Goal: Transaction & Acquisition: Purchase product/service

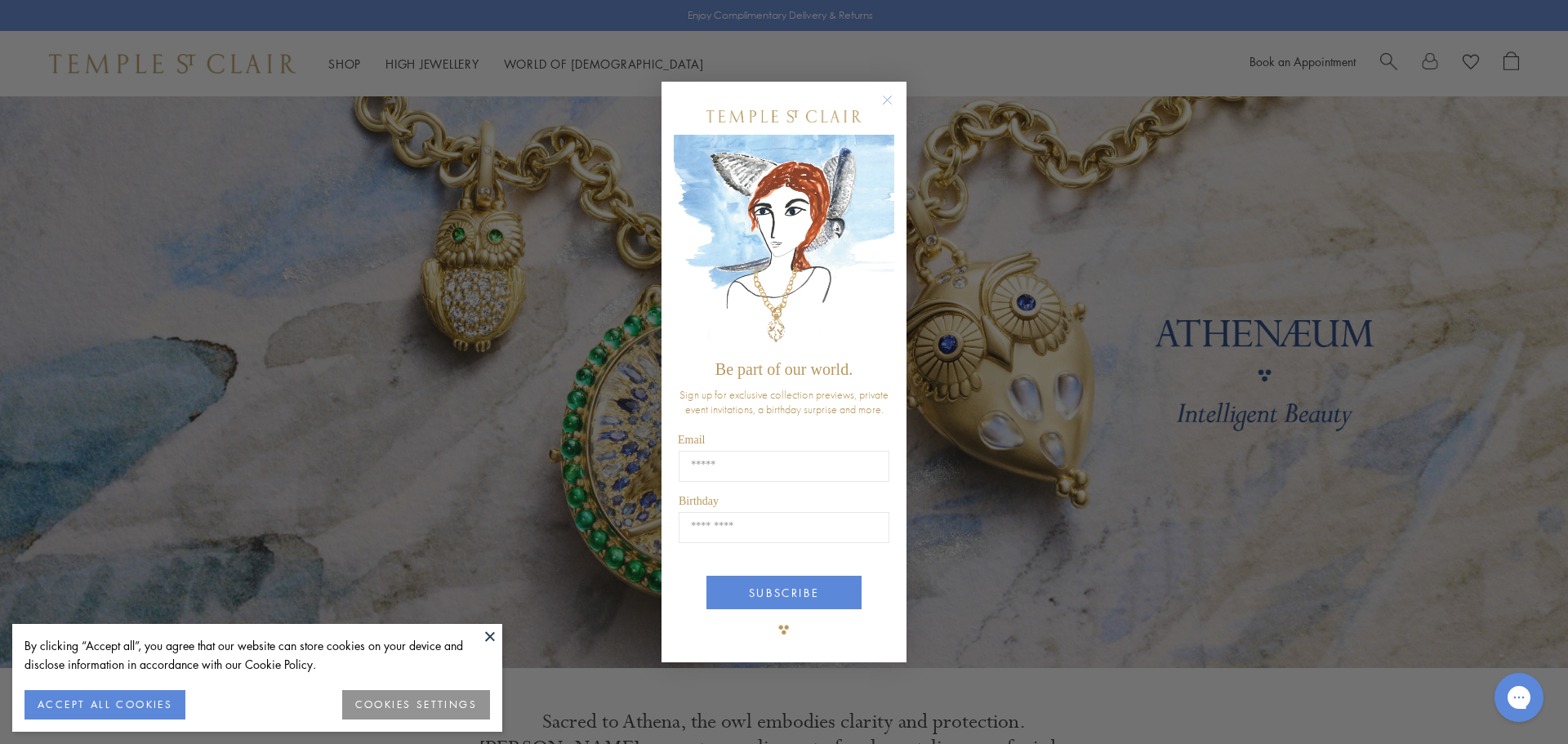
click at [893, 106] on circle "Close dialog" at bounding box center [888, 100] width 20 height 20
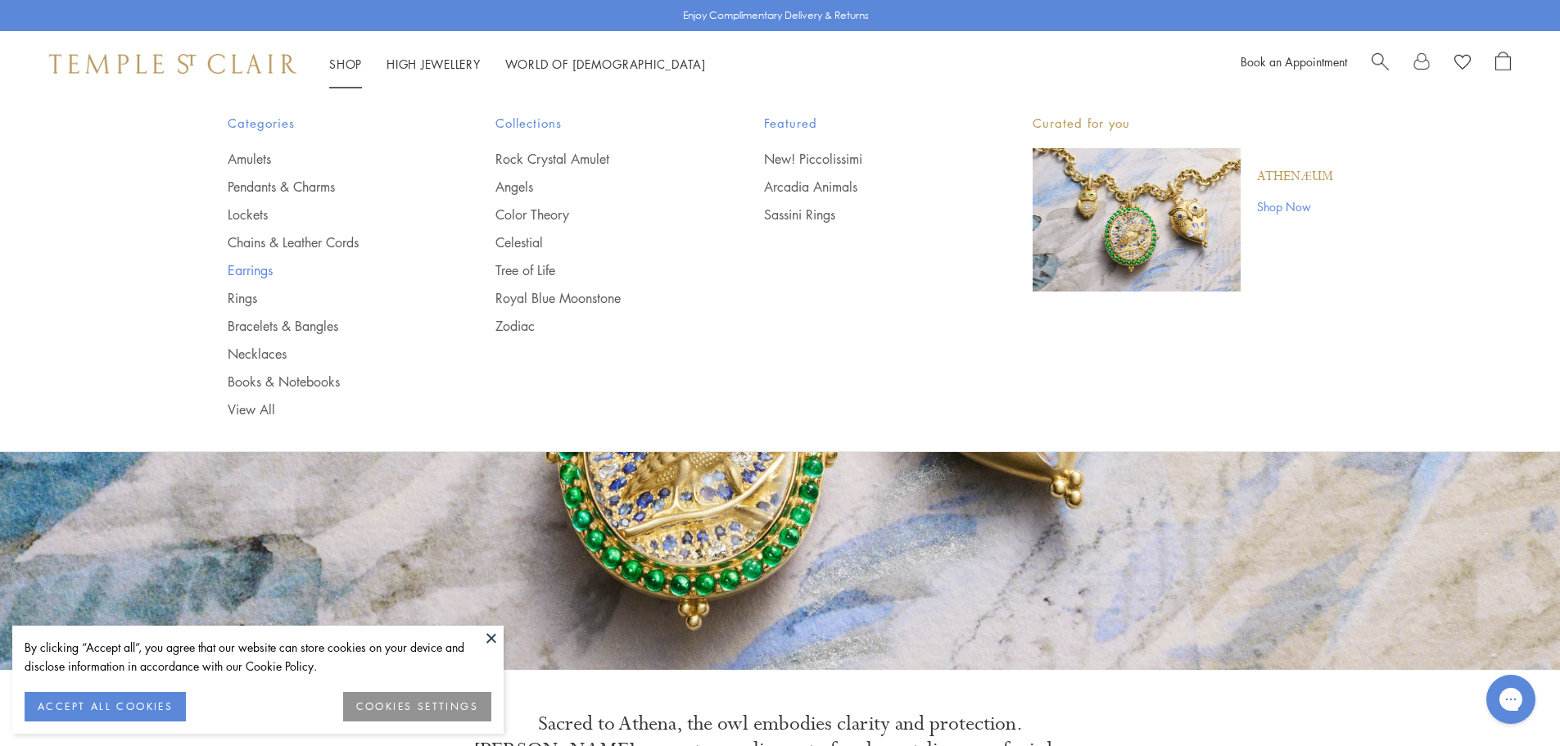
click at [254, 275] on link "Earrings" at bounding box center [329, 270] width 203 height 18
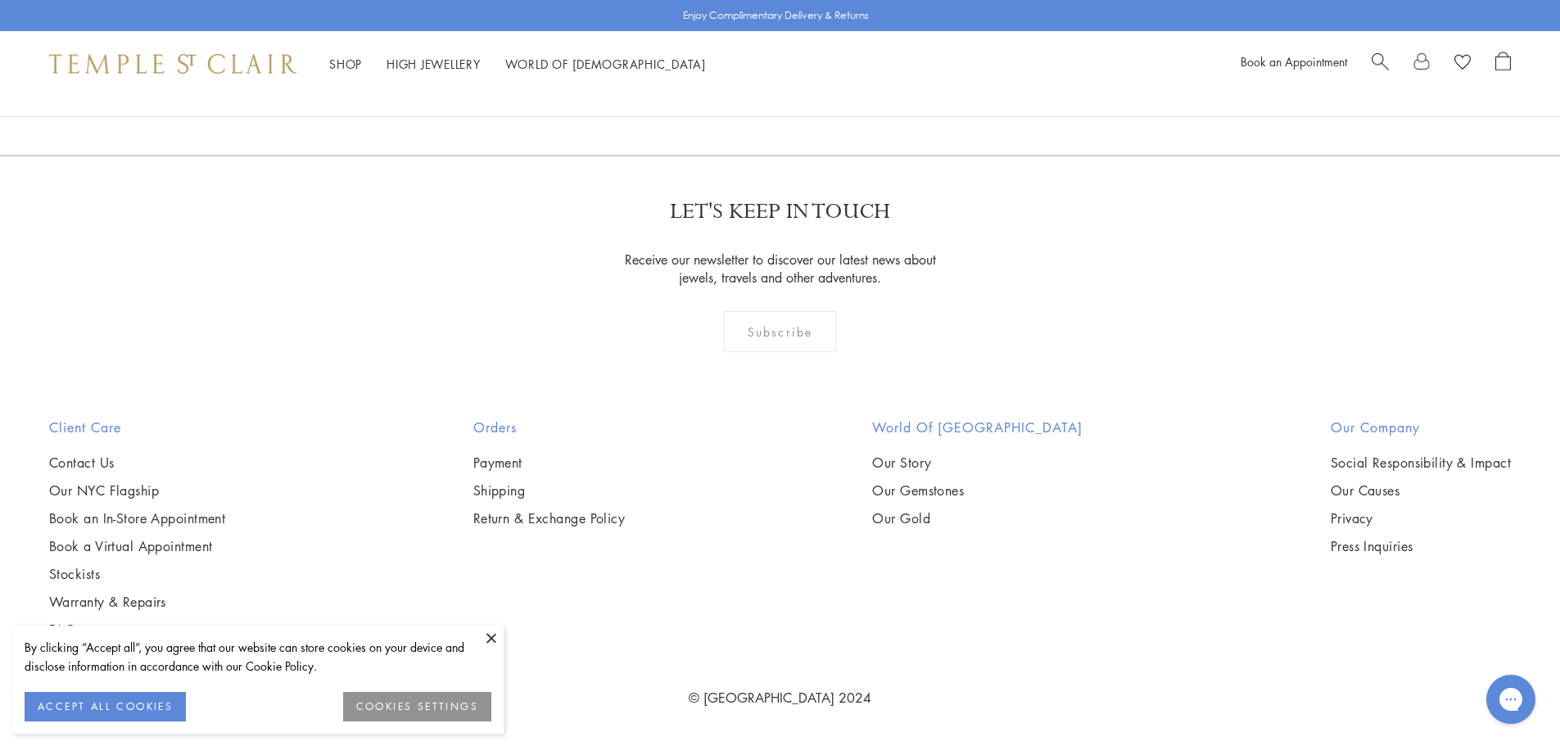
scroll to position [10239, 0]
click at [749, 89] on link "2" at bounding box center [754, 66] width 54 height 45
click at [835, 89] on link "3" at bounding box center [834, 66] width 54 height 45
